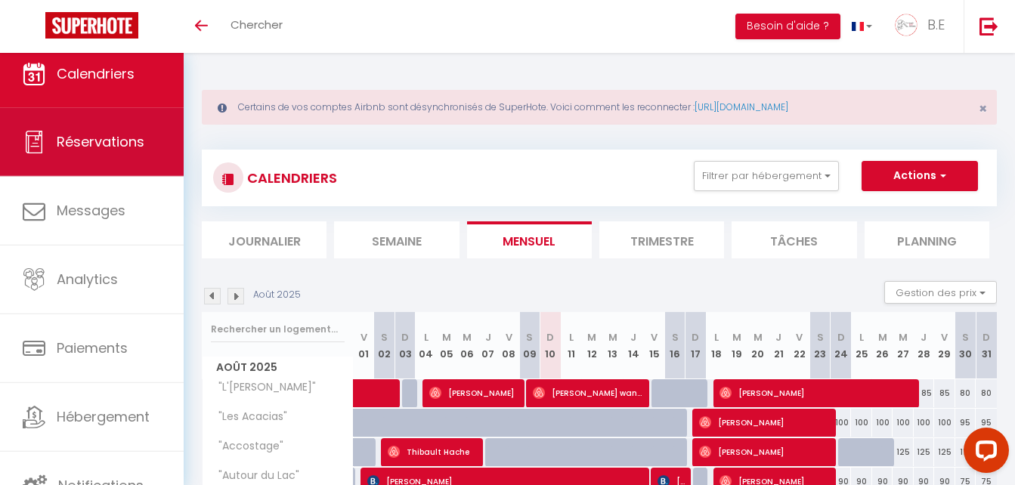
click at [125, 157] on link "Réservations" at bounding box center [92, 142] width 184 height 68
select select "not_cancelled"
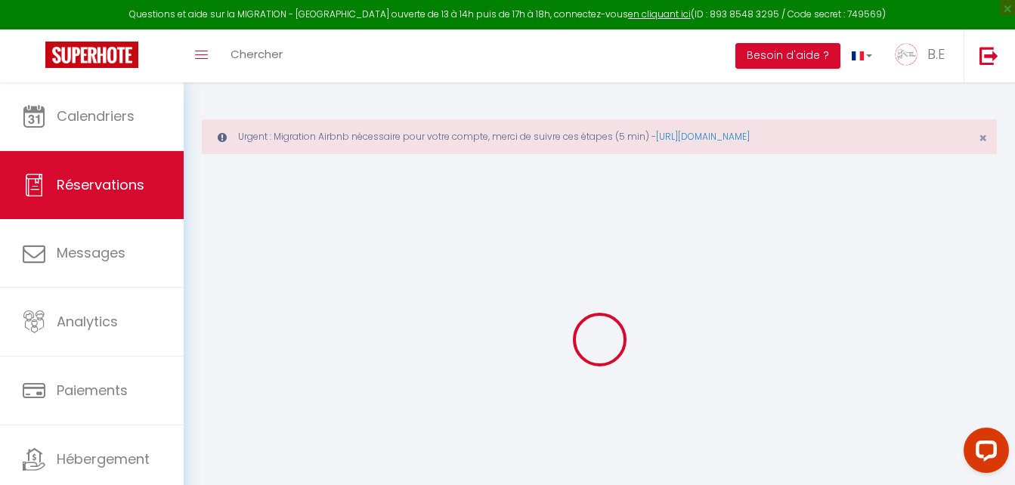
select select
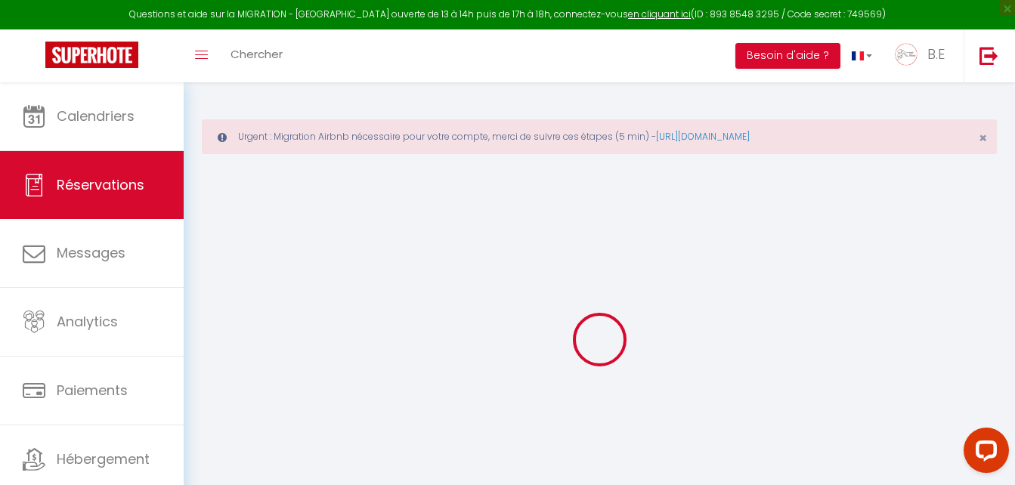
select select
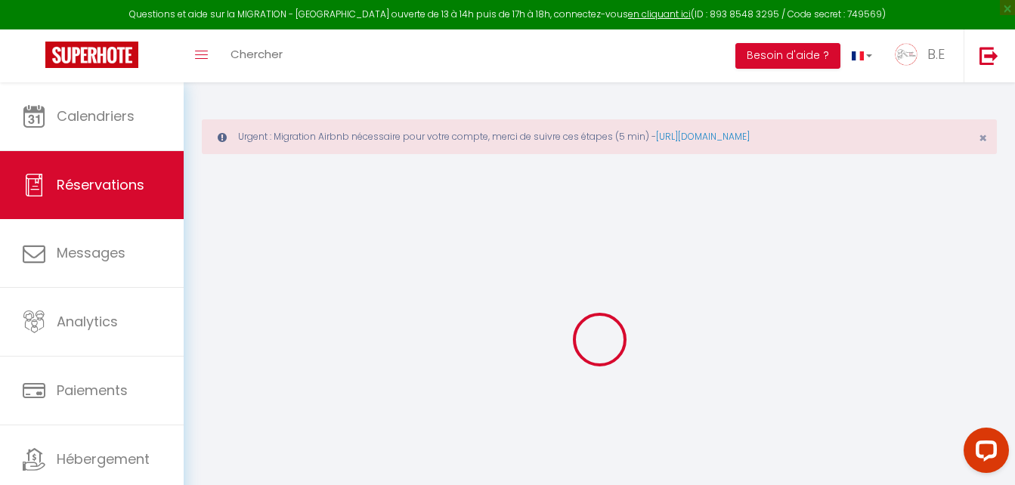
select select
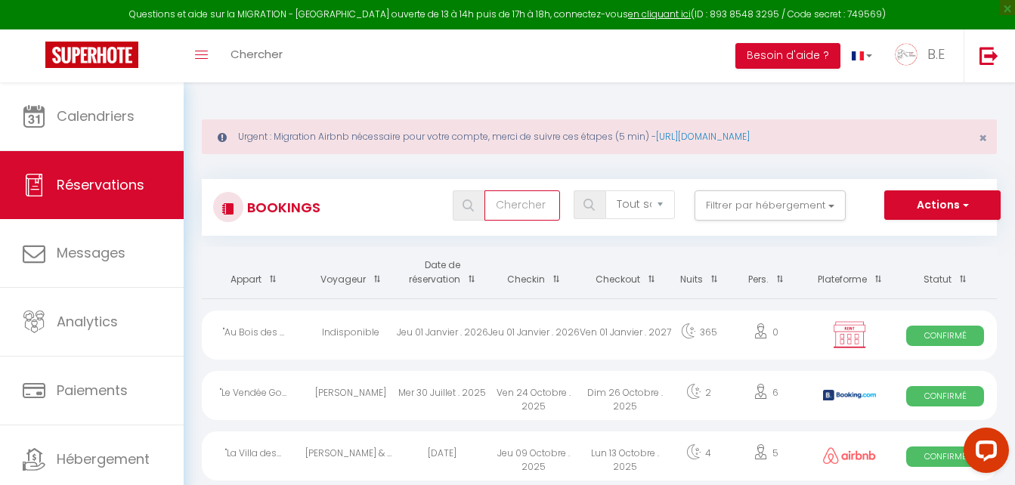
click at [510, 204] on input "text" at bounding box center [523, 205] width 76 height 30
type input "a"
select select
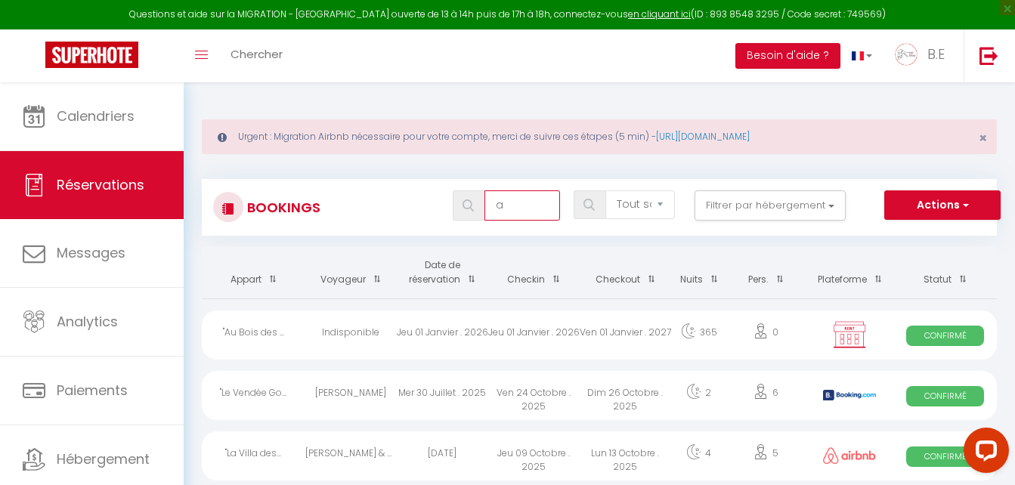
select select
type input "ad"
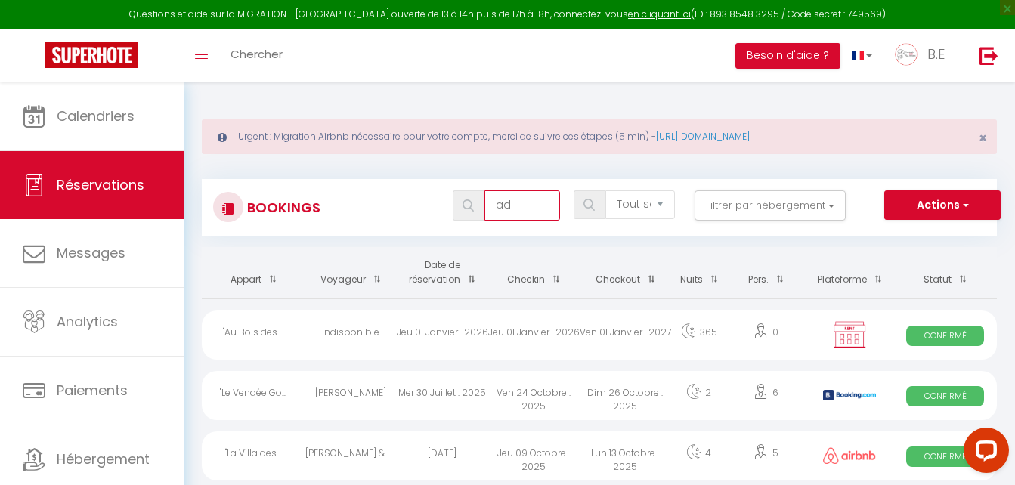
select select
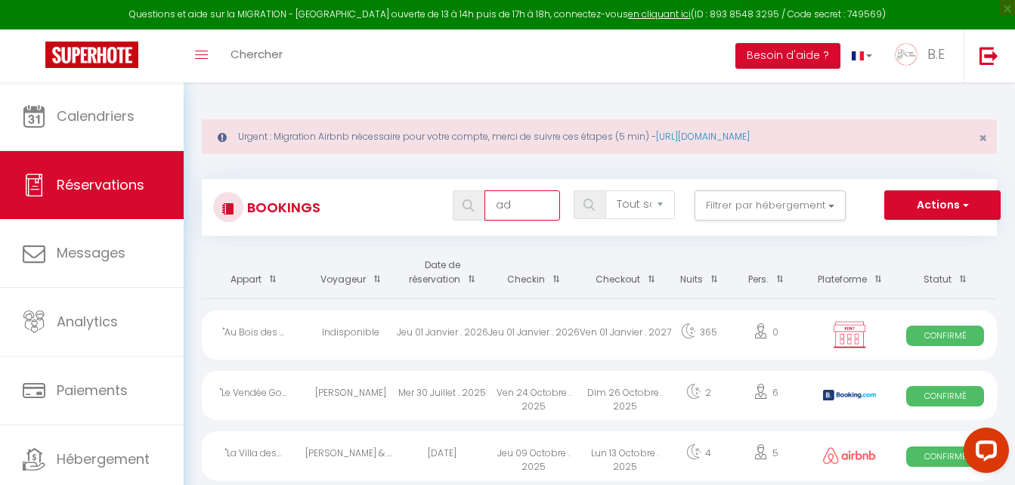
select select
type input "ada"
select select
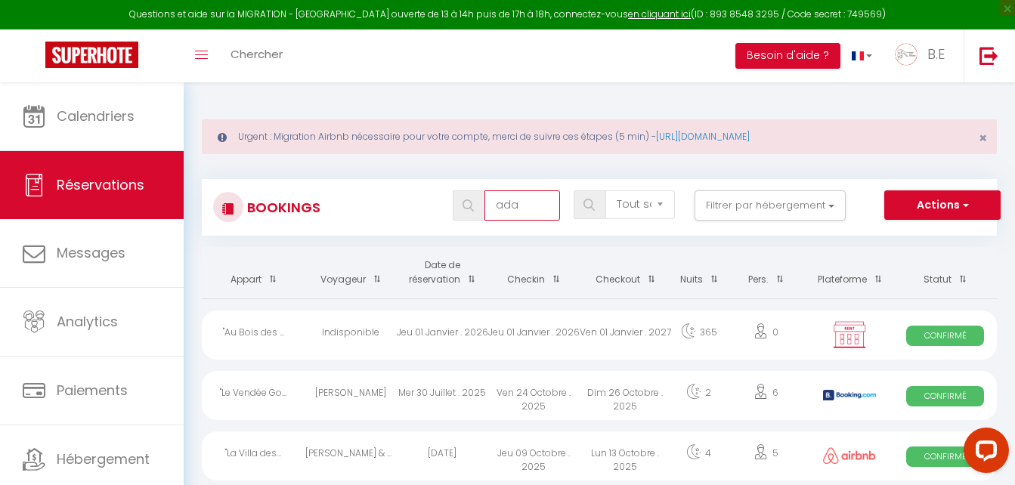
select select
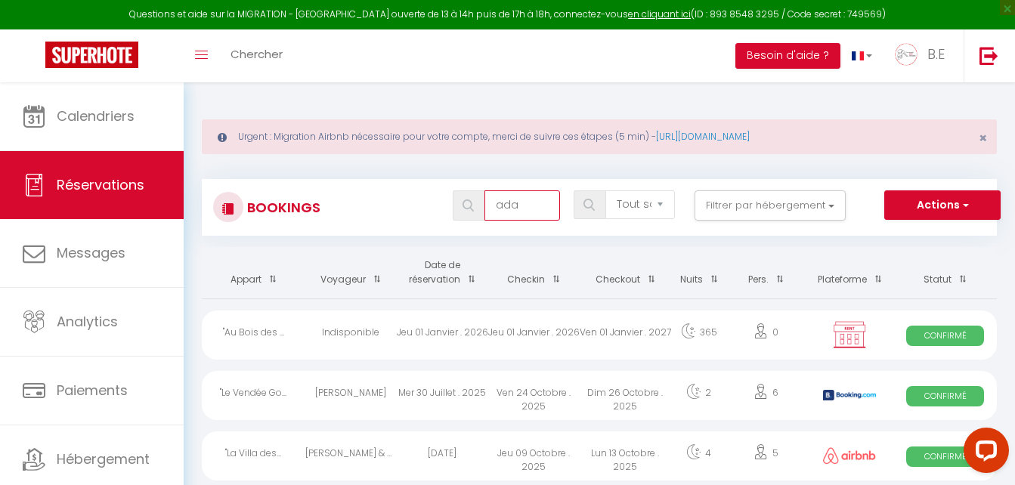
type input "[PERSON_NAME]"
select select
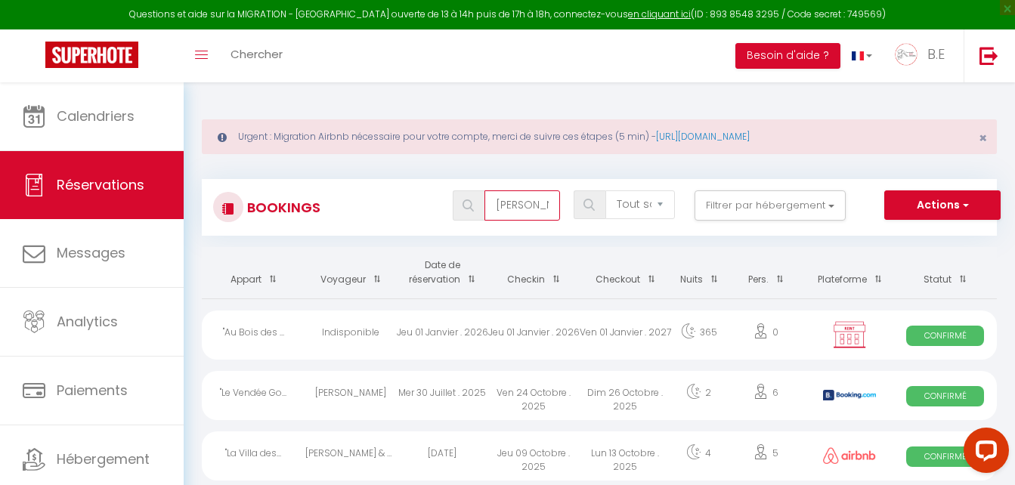
select select
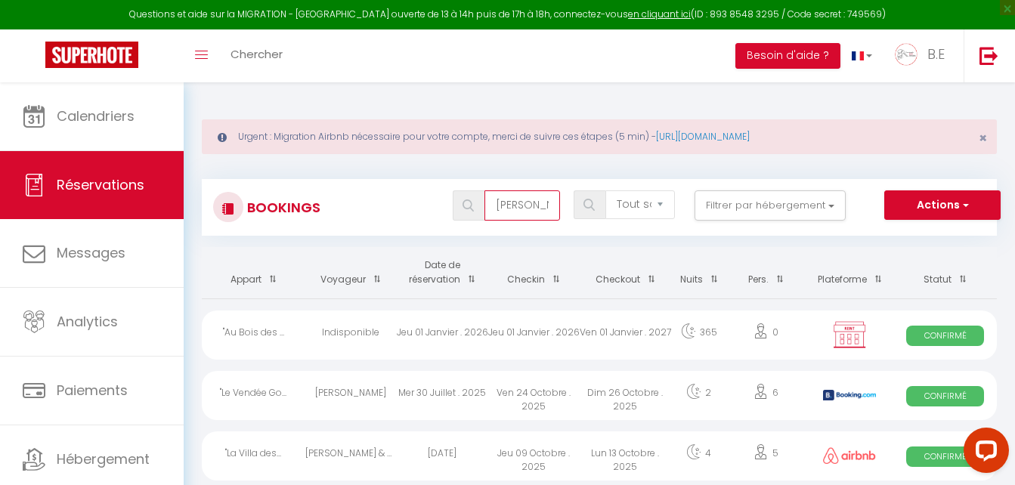
select select
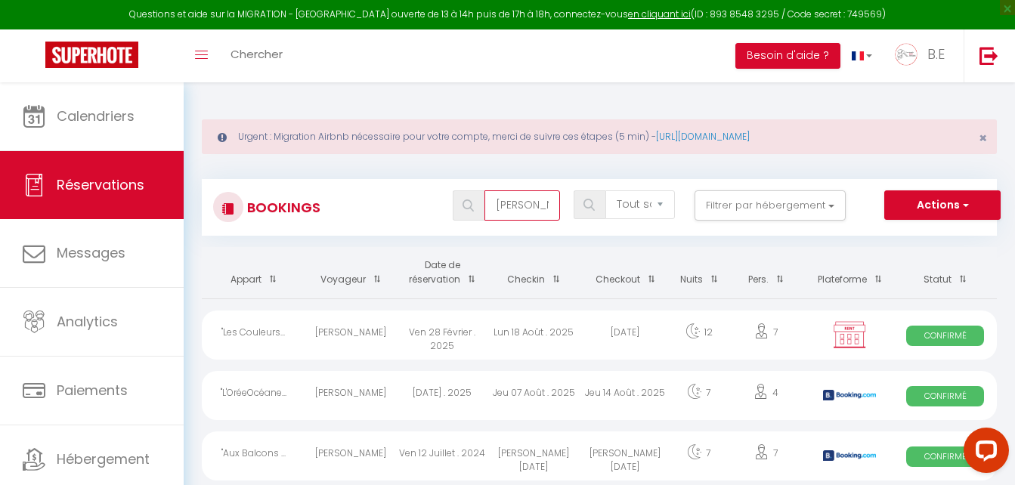
type input "[PERSON_NAME]"
click at [429, 331] on div "Ven 28 Février . 2025" at bounding box center [442, 335] width 91 height 49
select select "OK"
select select "KO"
select select "0"
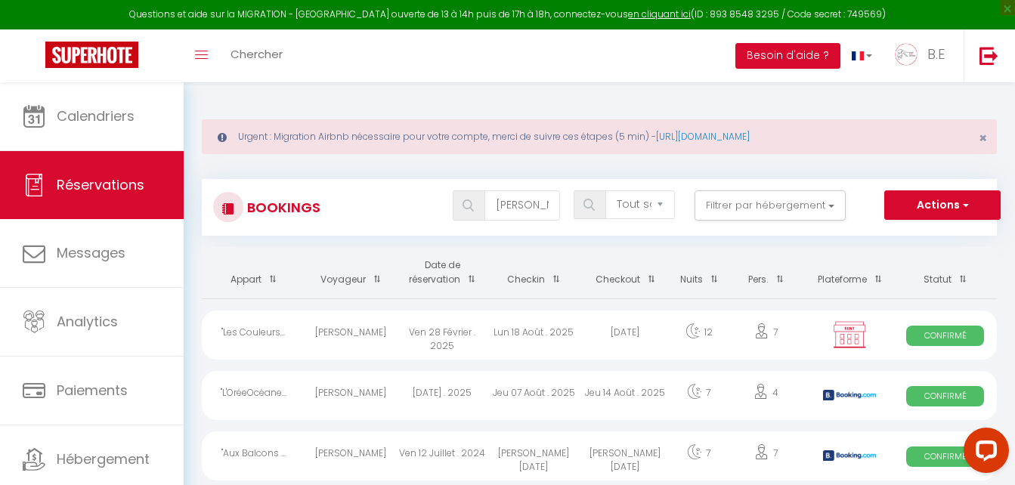
select select "0"
select select "1"
select select
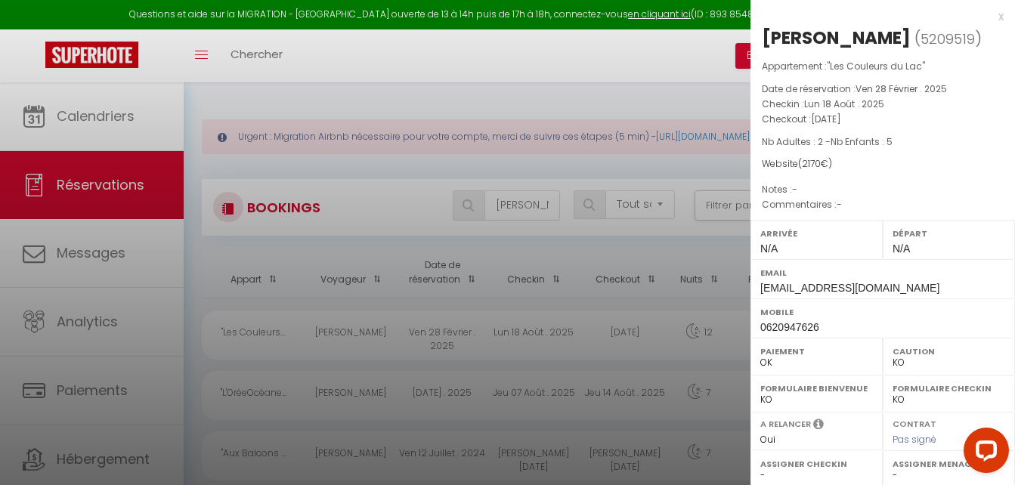
select select "20138"
click at [990, 17] on div "x" at bounding box center [877, 17] width 253 height 18
